Goal: Information Seeking & Learning: Learn about a topic

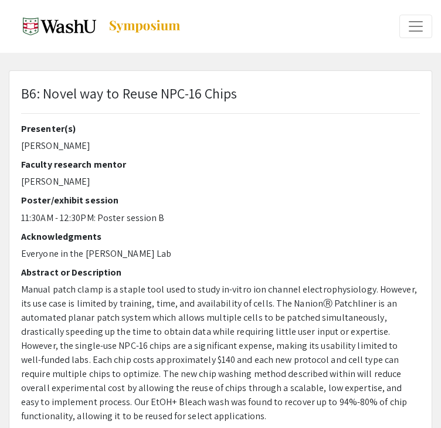
select select "custom"
type input "0"
select select "auto"
type input "1"
select select "auto"
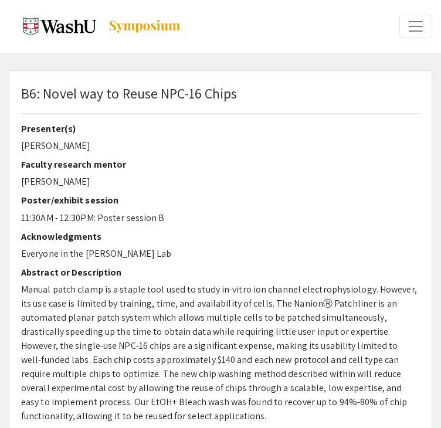
select select "custom"
type input "0"
select select "custom"
type input "1"
select select "auto"
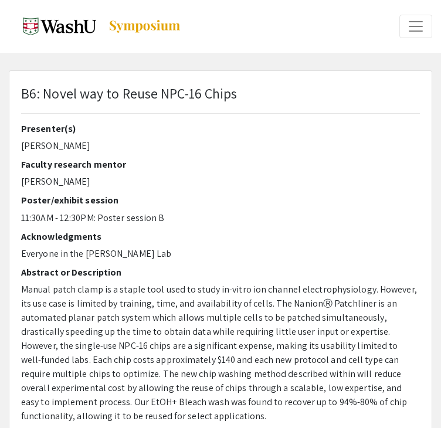
select select "custom"
type input "0"
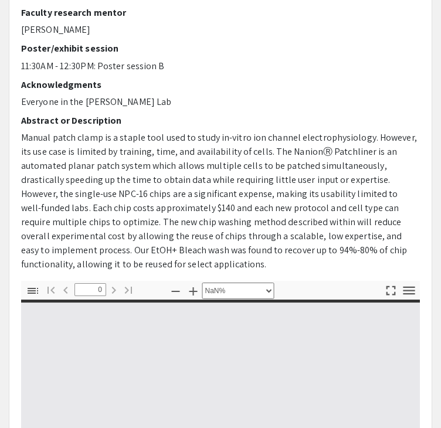
select select "auto"
type input "1"
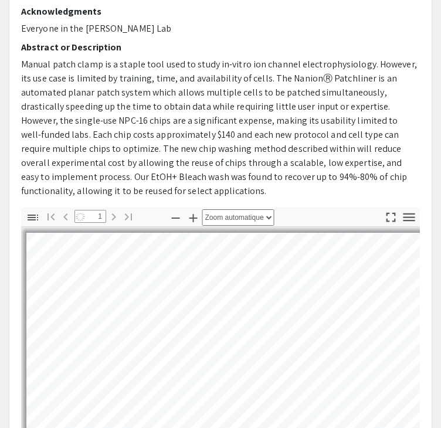
scroll to position [228, 0]
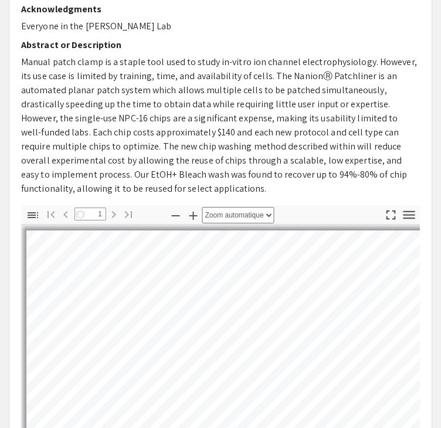
select select "auto"
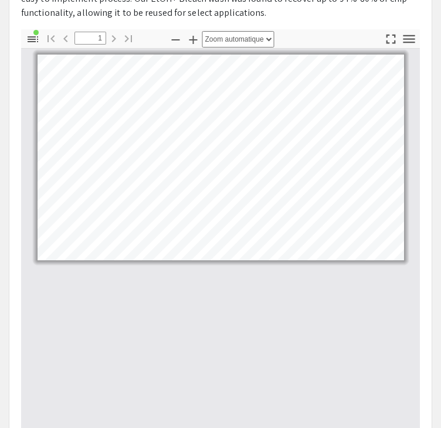
scroll to position [411, 0]
